Goal: Transaction & Acquisition: Purchase product/service

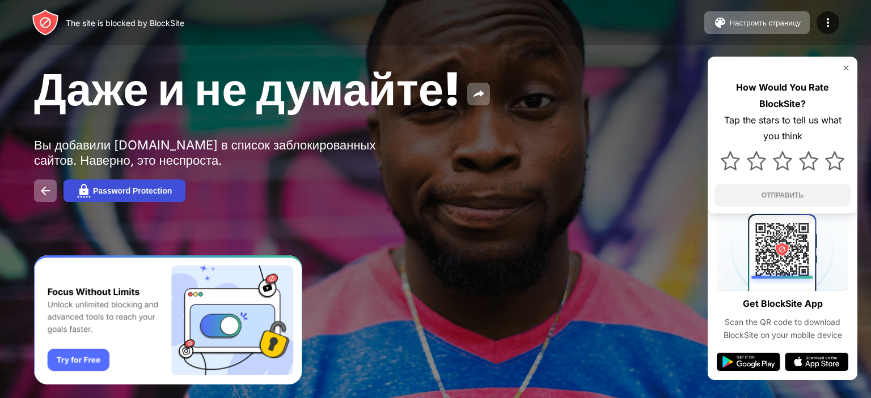
click at [152, 192] on div "Password Protection" at bounding box center [132, 190] width 79 height 9
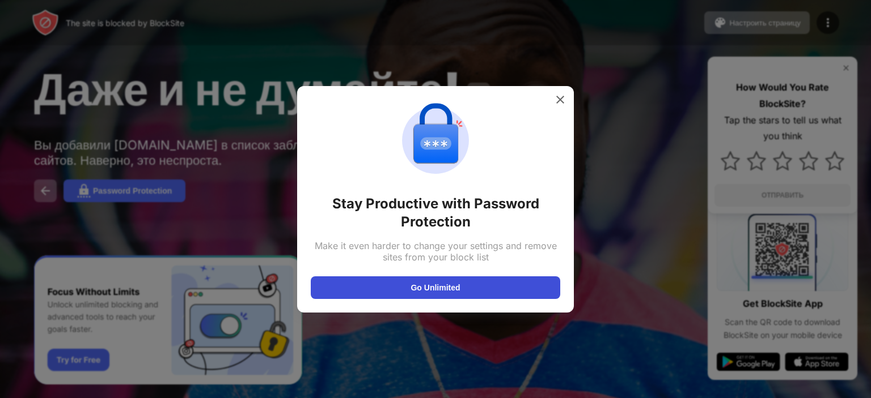
click at [458, 290] on button "Go Unlimited" at bounding box center [435, 288] width 249 height 23
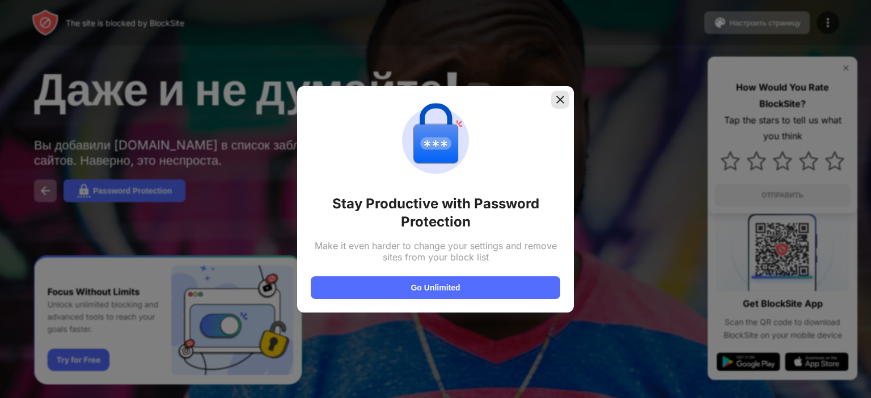
click at [558, 95] on img at bounding box center [559, 99] width 11 height 11
